Goal: Task Accomplishment & Management: Manage account settings

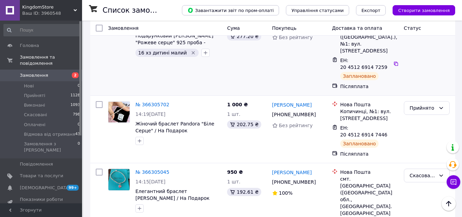
scroll to position [377, 0]
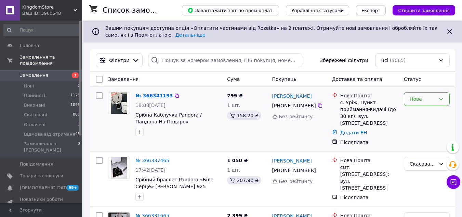
click at [429, 100] on div "Нове" at bounding box center [423, 99] width 26 height 8
click at [421, 115] on li "Прийнято" at bounding box center [427, 114] width 45 height 12
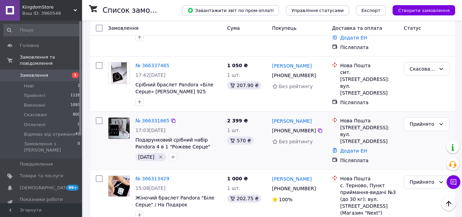
scroll to position [103, 0]
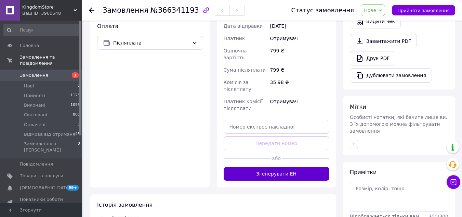
scroll to position [240, 0]
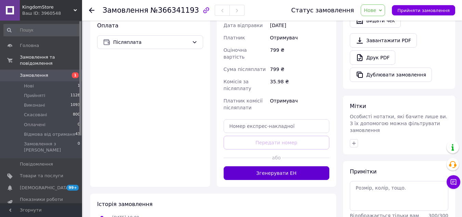
click at [268, 166] on button "Згенерувати ЕН" at bounding box center [277, 173] width 106 height 14
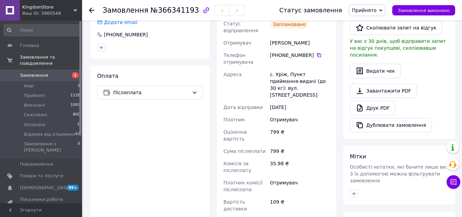
scroll to position [103, 0]
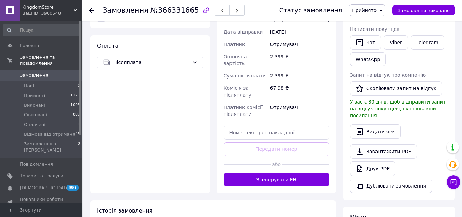
scroll to position [240, 0]
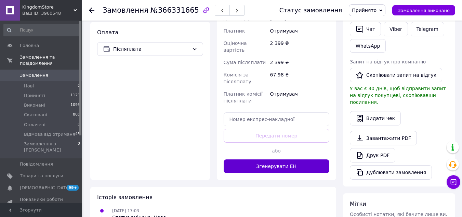
click at [264, 159] on button "Згенерувати ЕН" at bounding box center [277, 166] width 106 height 14
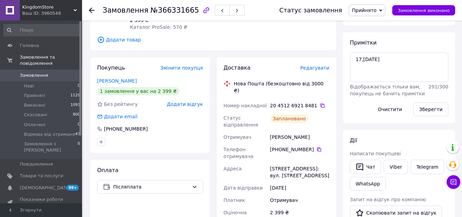
scroll to position [103, 0]
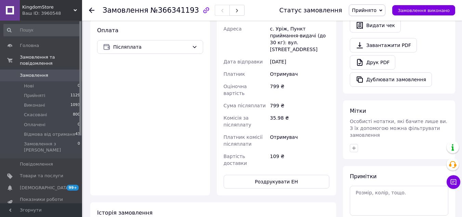
scroll to position [283, 0]
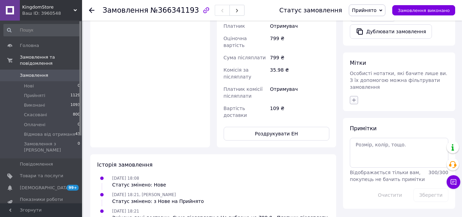
click at [355, 97] on icon "button" at bounding box center [354, 99] width 5 height 5
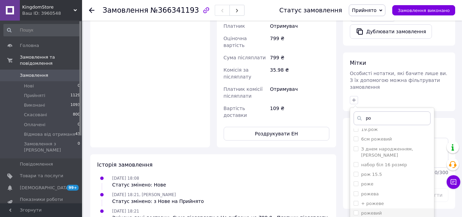
scroll to position [103, 0]
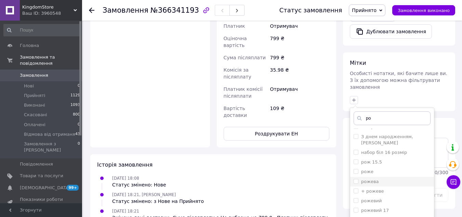
type input "ро"
click at [377, 178] on div "рожева" at bounding box center [392, 181] width 77 height 6
checkbox input "true"
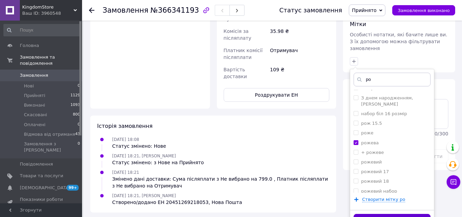
click at [394, 214] on button "Додати мітку" at bounding box center [392, 220] width 77 height 13
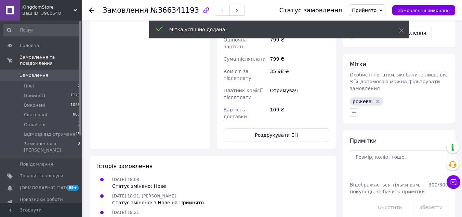
scroll to position [265, 0]
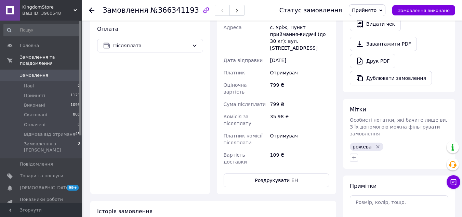
scroll to position [240, 0]
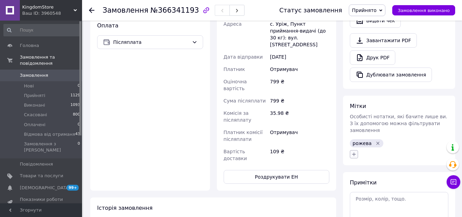
click at [353, 152] on icon "button" at bounding box center [355, 154] width 4 height 4
type input "19"
click at [373, 184] on div "19" at bounding box center [392, 187] width 77 height 6
checkbox input "true"
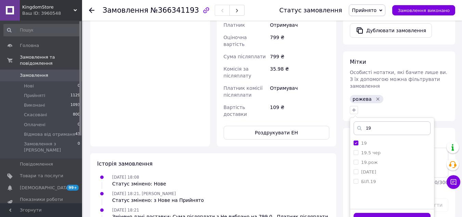
scroll to position [299, 0]
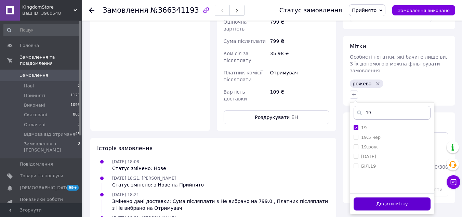
click at [384, 197] on button "Додати мітку" at bounding box center [392, 203] width 77 height 13
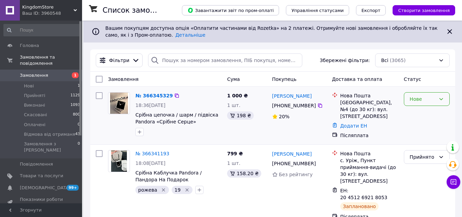
click at [430, 100] on div "Нове" at bounding box center [423, 99] width 26 height 8
click at [416, 115] on li "Прийнято" at bounding box center [427, 114] width 45 height 12
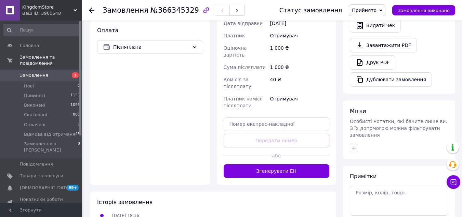
scroll to position [268, 0]
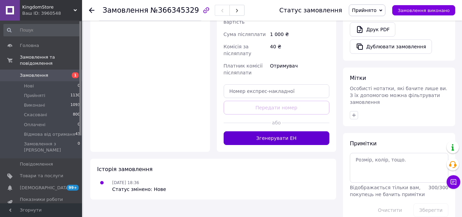
click at [288, 131] on button "Згенерувати ЕН" at bounding box center [277, 138] width 106 height 14
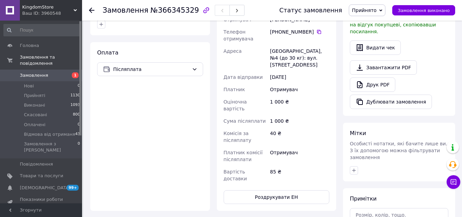
scroll to position [290, 0]
